Goal: Information Seeking & Learning: Find contact information

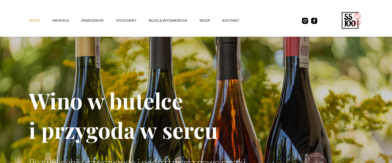
click at [35, 21] on link "Home" at bounding box center [41, 20] width 24 height 18
click at [257, 10] on div "Home winnica ZWIEDZANIE vouchery Blog & Wydarzenia SKLEP kontakt" at bounding box center [196, 20] width 334 height 23
click at [235, 19] on link "kontakt" at bounding box center [236, 20] width 29 height 18
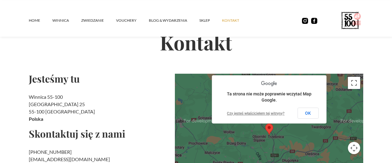
scroll to position [64, 0]
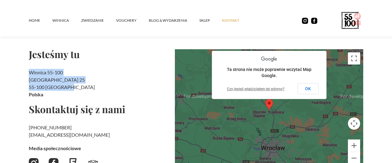
drag, startPoint x: 30, startPoint y: 71, endPoint x: 69, endPoint y: 86, distance: 41.9
click at [69, 86] on h2 "Winnica 55-100 Rzepotowice 25 55-100 Trzebnica Polska" at bounding box center [99, 83] width 141 height 29
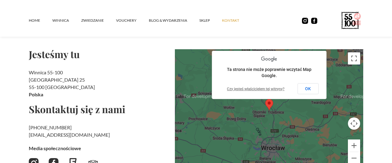
click at [90, 68] on div "Jesteśmy tu Winnica 55-100 Rzepotowice 25 55-100 Trzebnica Polska Skontaktuj si…" at bounding box center [99, 110] width 141 height 122
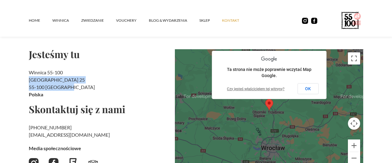
drag, startPoint x: 30, startPoint y: 80, endPoint x: 69, endPoint y: 86, distance: 40.4
click at [69, 86] on h2 "Winnica 55-100 Rzepotowice 25 55-100 Trzebnica Polska" at bounding box center [99, 83] width 141 height 29
copy h2 "Rzepotowice 25 55-100 Trzebnica"
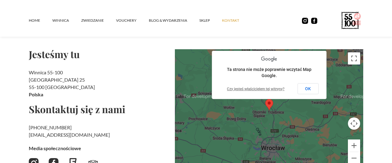
click at [11, 121] on section "Kontakt Jesteśmy tu Winnica 55-100 Rzepotowice 25 55-100 Trzebnica Polska Skont…" at bounding box center [196, 85] width 392 height 259
drag, startPoint x: 28, startPoint y: 127, endPoint x: 73, endPoint y: 135, distance: 45.5
click at [73, 135] on section "Kontakt Jesteśmy tu Winnica 55-100 Rzepotowice 25 55-100 Trzebnica Polska Skont…" at bounding box center [196, 85] width 392 height 259
copy h2 "+48 730 706 690 ‍ kontakt@55100.pl"
click at [21, 126] on section "Kontakt Jesteśmy tu Winnica 55-100 Rzepotowice 25 55-100 Trzebnica Polska Skont…" at bounding box center [196, 85] width 392 height 259
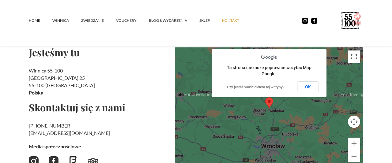
scroll to position [57, 0]
